Goal: Transaction & Acquisition: Purchase product/service

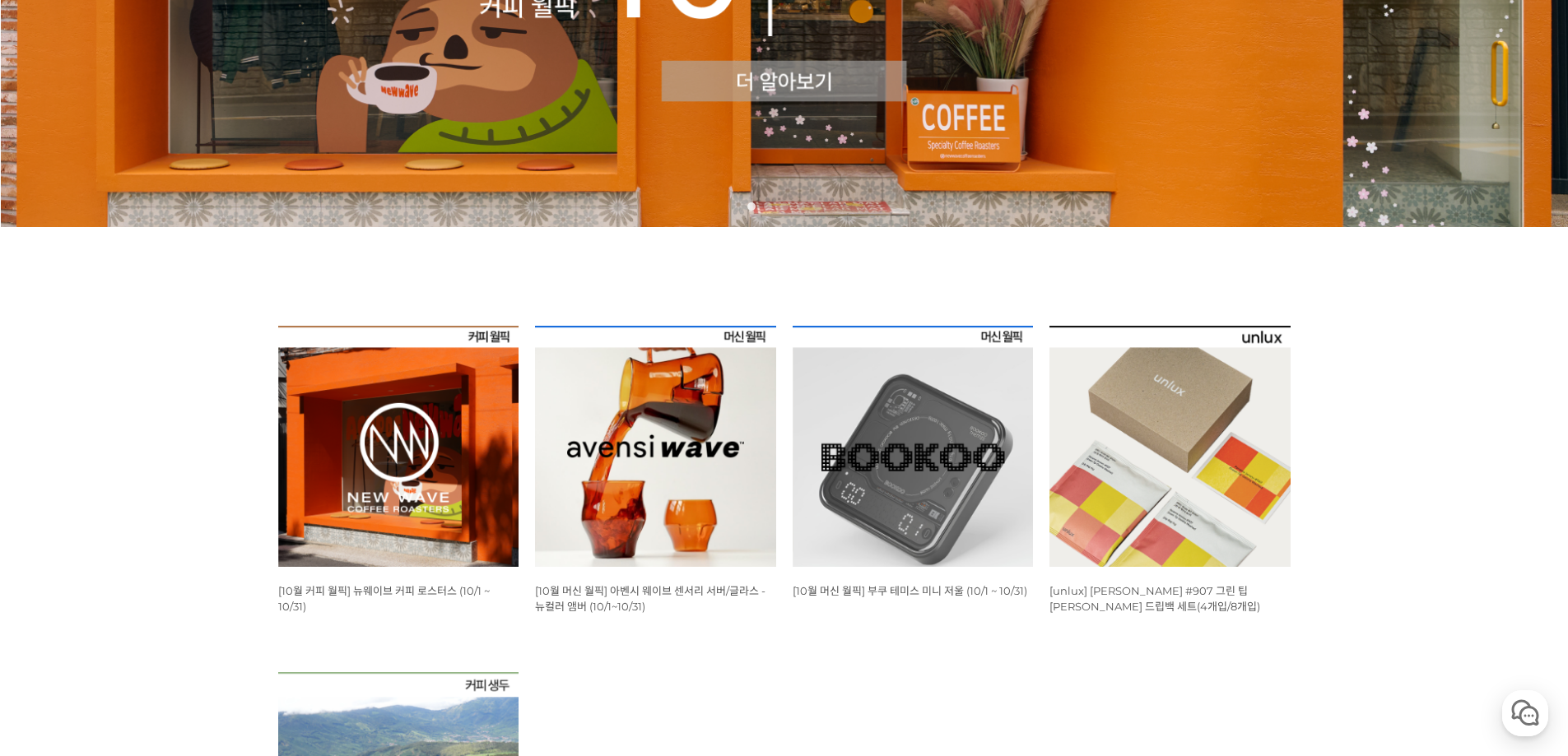
scroll to position [494, 0]
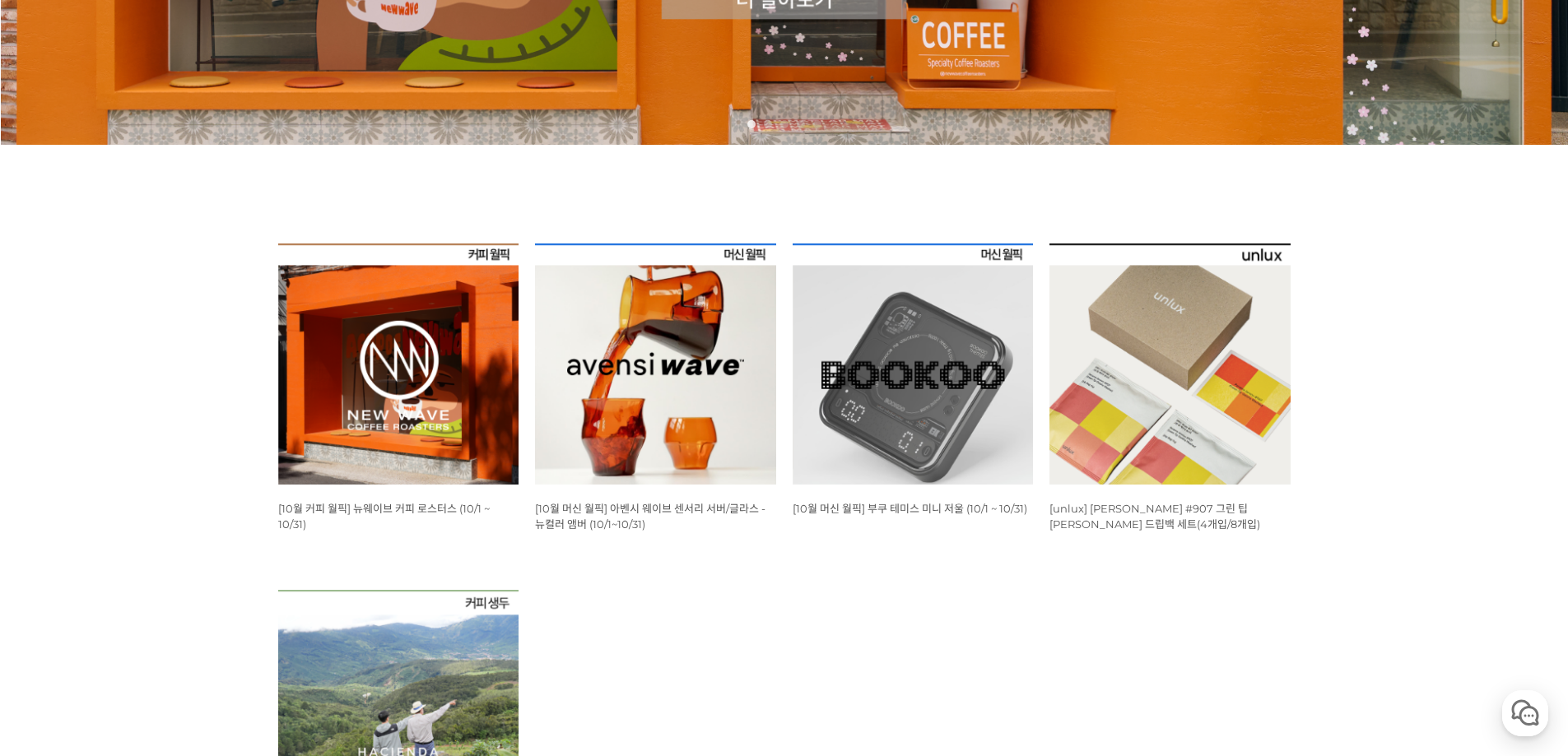
click at [681, 336] on img at bounding box center [655, 364] width 241 height 241
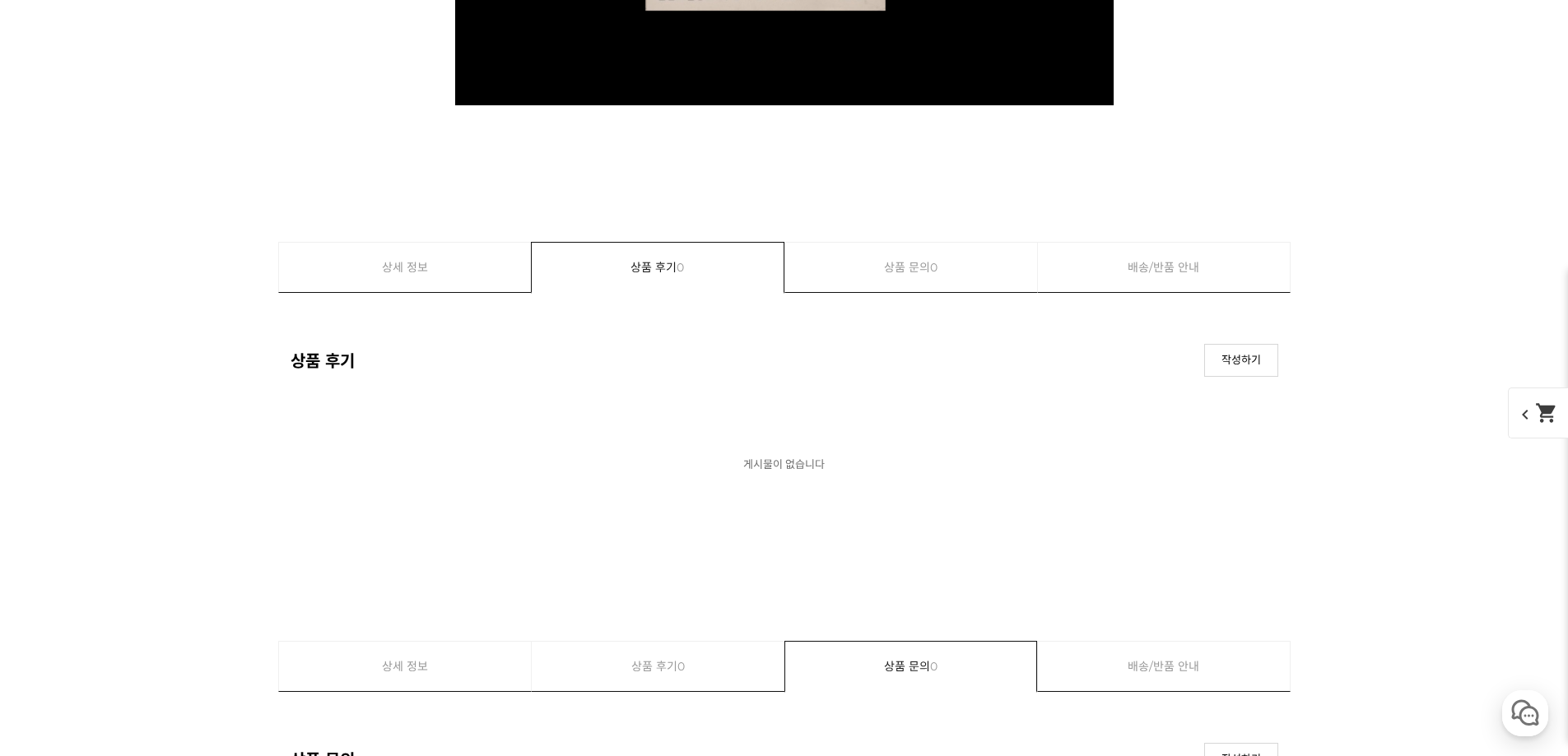
scroll to position [17528, 0]
